Goal: Transaction & Acquisition: Purchase product/service

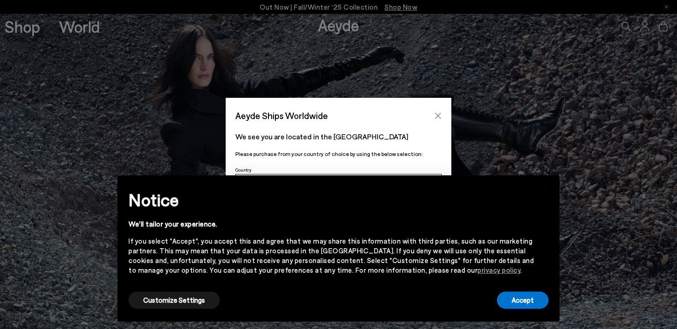
click at [438, 114] on icon "Close" at bounding box center [438, 115] width 7 height 7
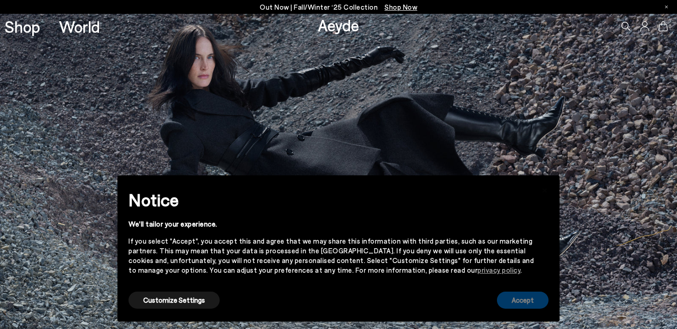
click at [528, 299] on button "Accept" at bounding box center [523, 299] width 52 height 17
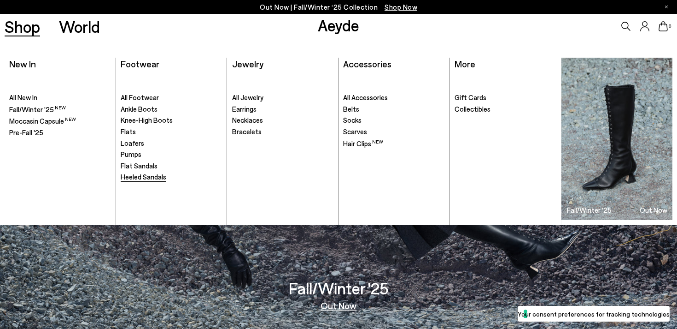
click at [140, 177] on span "Heeled Sandals" at bounding box center [144, 176] width 46 height 8
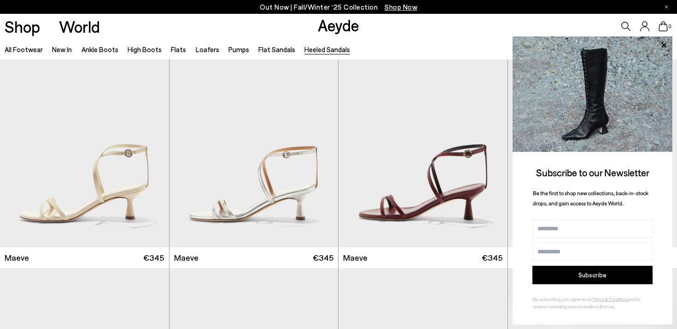
scroll to position [1196, 0]
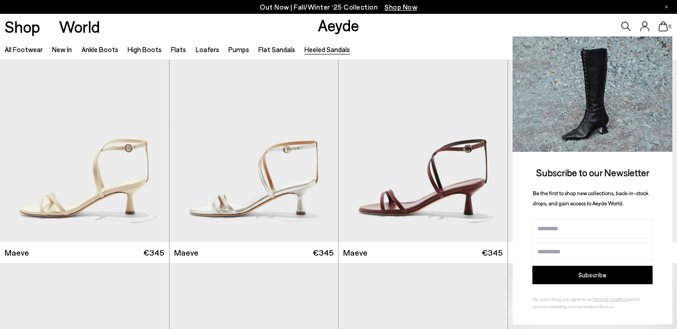
click at [665, 43] on icon at bounding box center [664, 45] width 12 height 12
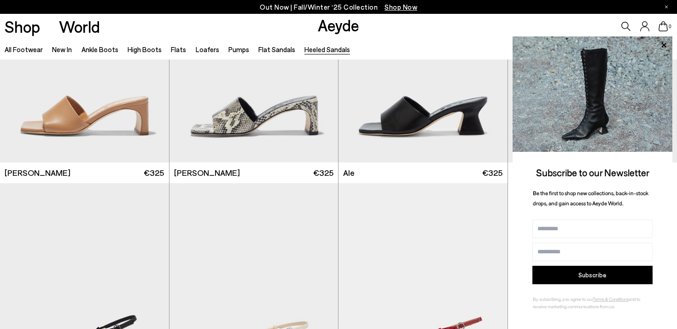
scroll to position [1987, 0]
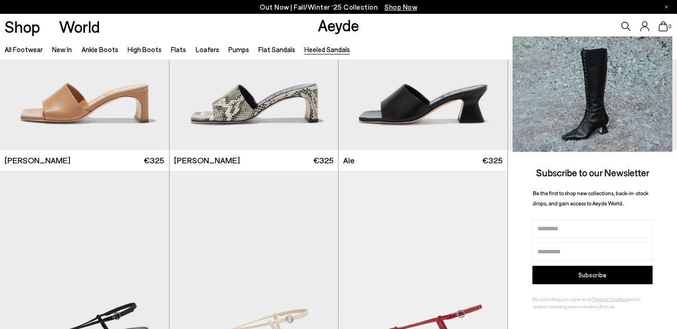
click at [665, 44] on icon at bounding box center [664, 44] width 5 height 5
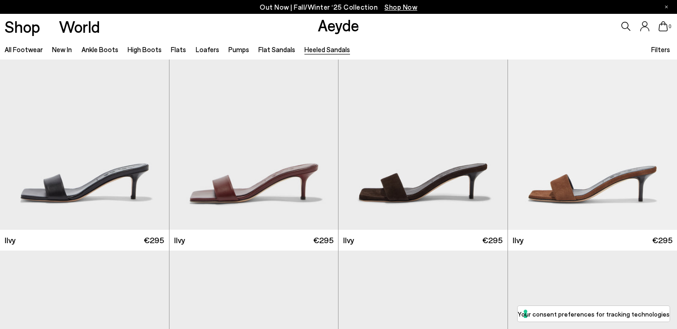
scroll to position [1594, 0]
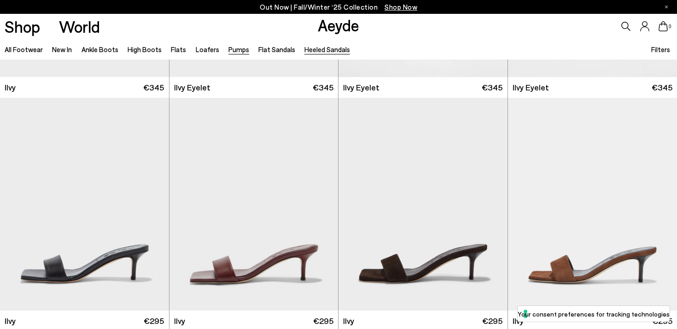
click at [229, 51] on link "Pumps" at bounding box center [239, 49] width 21 height 8
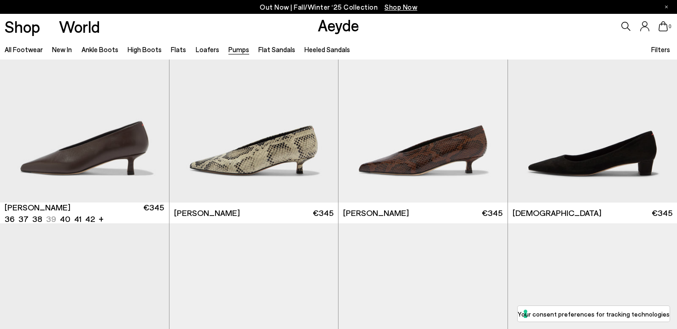
scroll to position [1362, 0]
